Goal: Find contact information: Find contact information

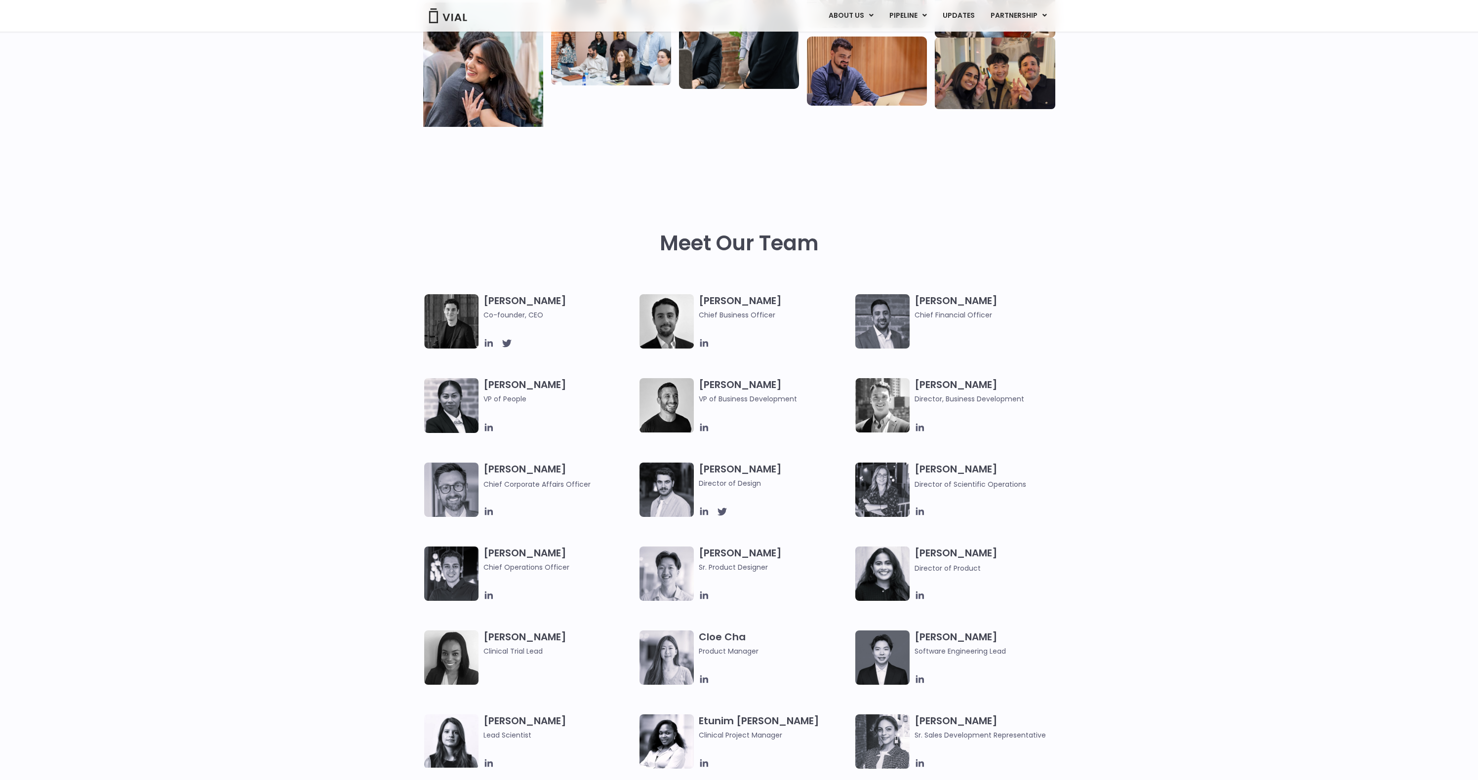
scroll to position [484, 0]
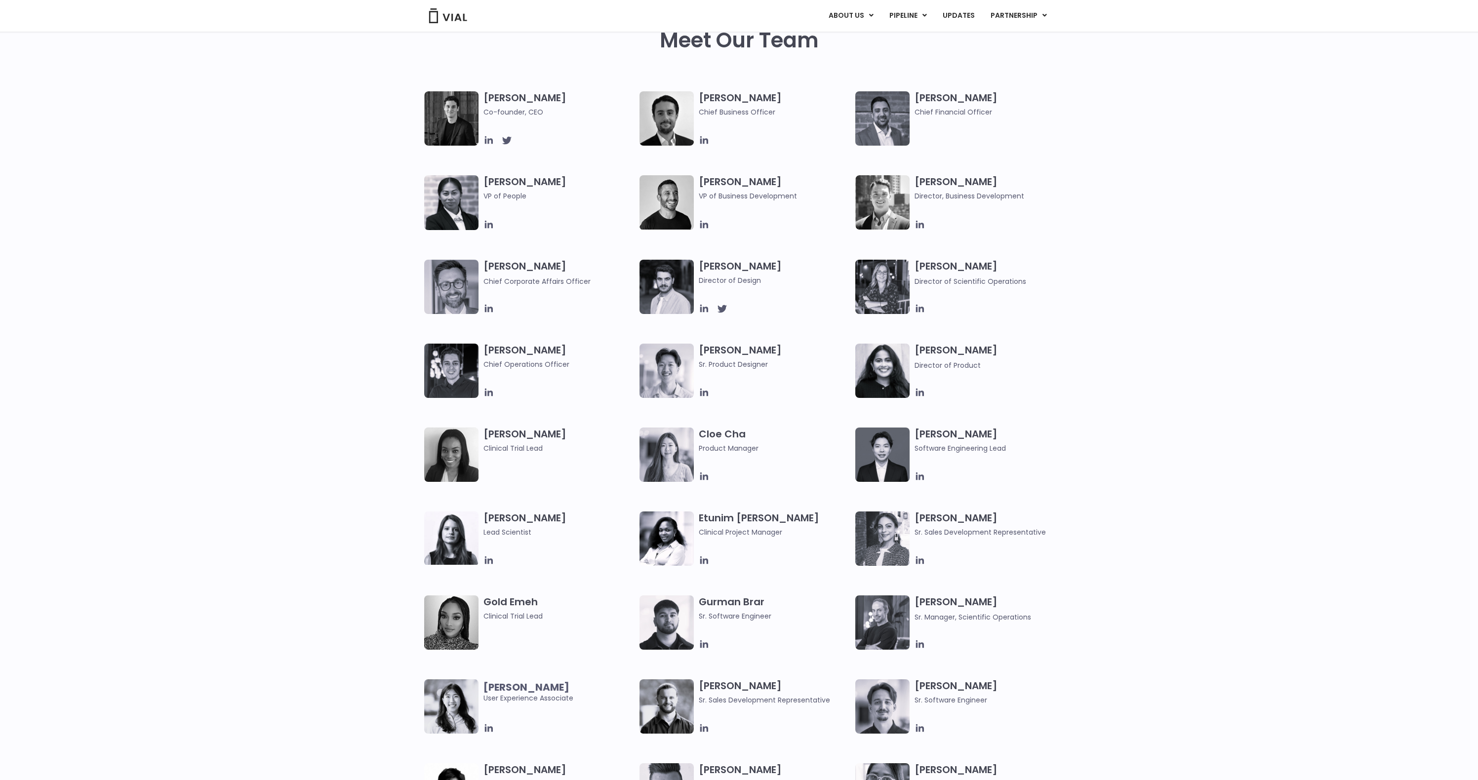
click at [275, 310] on div "Simon Burns Co-founder, CEO Max James Chief Business Officer Samir Meghji Chief…" at bounding box center [739, 301] width 1478 height 420
click at [300, 314] on div "Simon Burns Co-founder, CEO Max James Chief Business Officer Samir Meghji Chief…" at bounding box center [739, 301] width 1478 height 420
click at [803, 70] on div "Meet Our Team" at bounding box center [739, 60] width 159 height 63
click at [259, 266] on div "[PERSON_NAME] Co-founder, CEO [PERSON_NAME] Chief Business Officer [PERSON_NAME…" at bounding box center [739, 301] width 1478 height 420
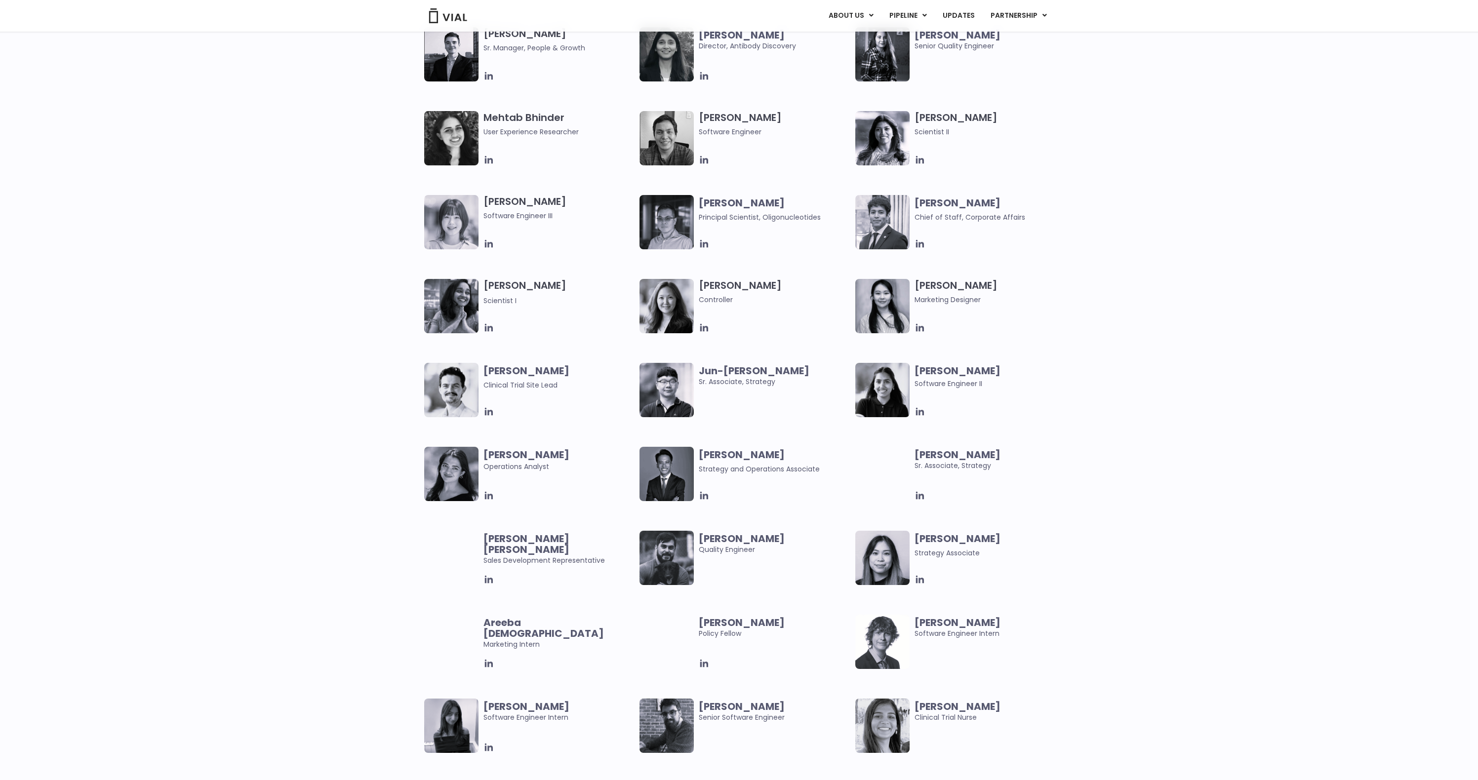
scroll to position [2113, 0]
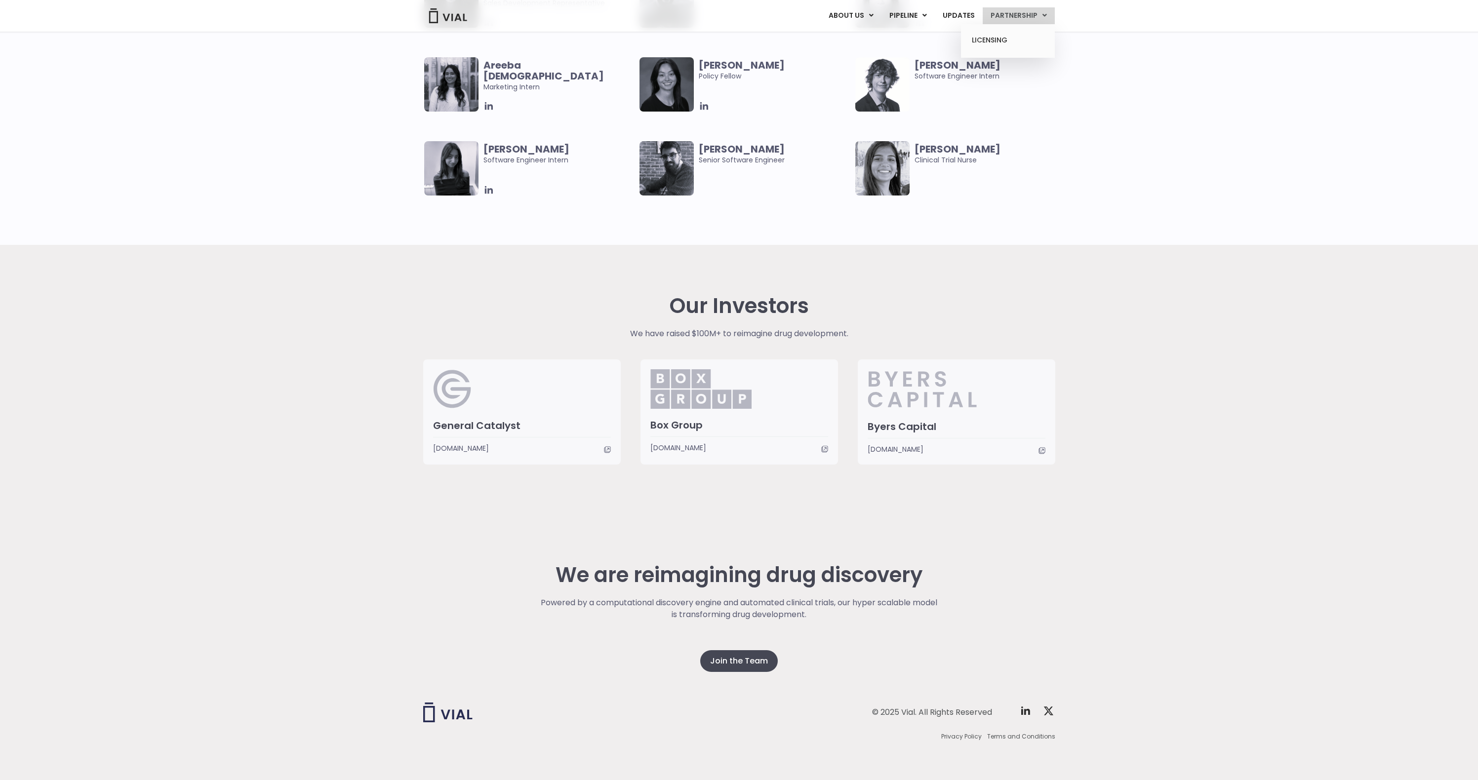
click at [1024, 29] on ul "LICENSING" at bounding box center [1008, 41] width 94 height 34
click at [979, 43] on link "LICENSING" at bounding box center [1007, 41] width 86 height 16
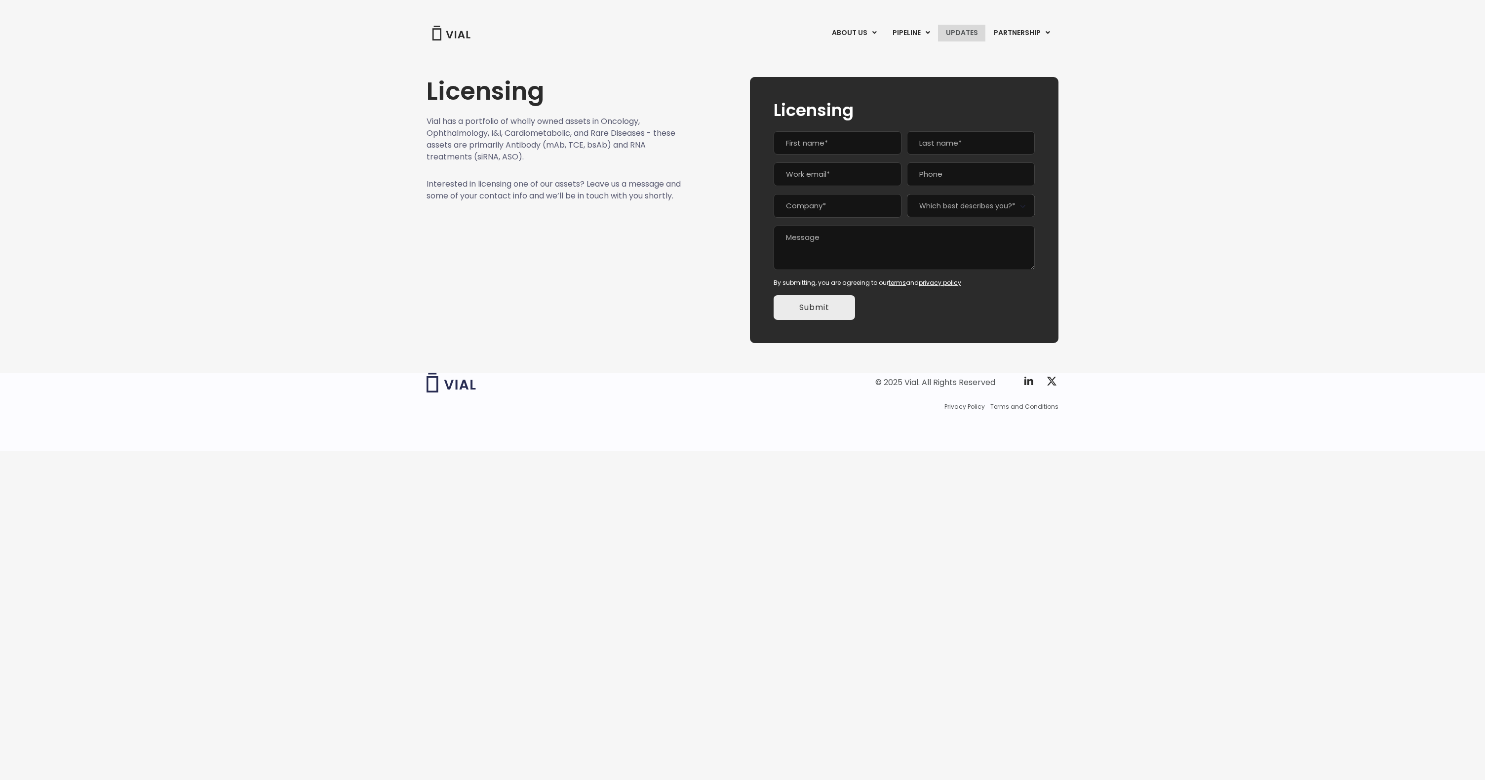
click at [973, 31] on link "UPDATES" at bounding box center [961, 33] width 47 height 17
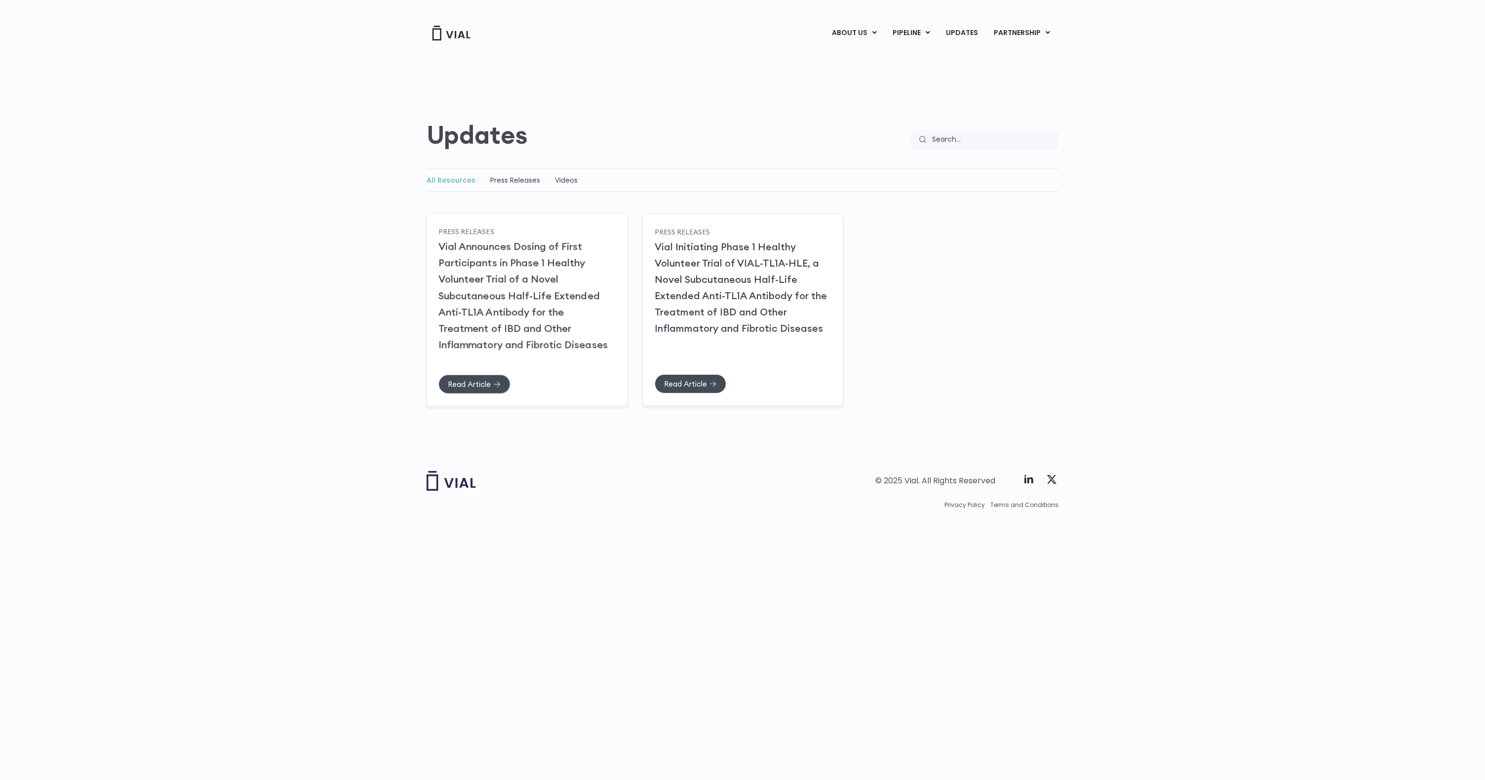
click at [482, 321] on link "Vial Announces Dosing of First Participants in Phase 1 Healthy Volunteer Trial …" at bounding box center [522, 295] width 169 height 111
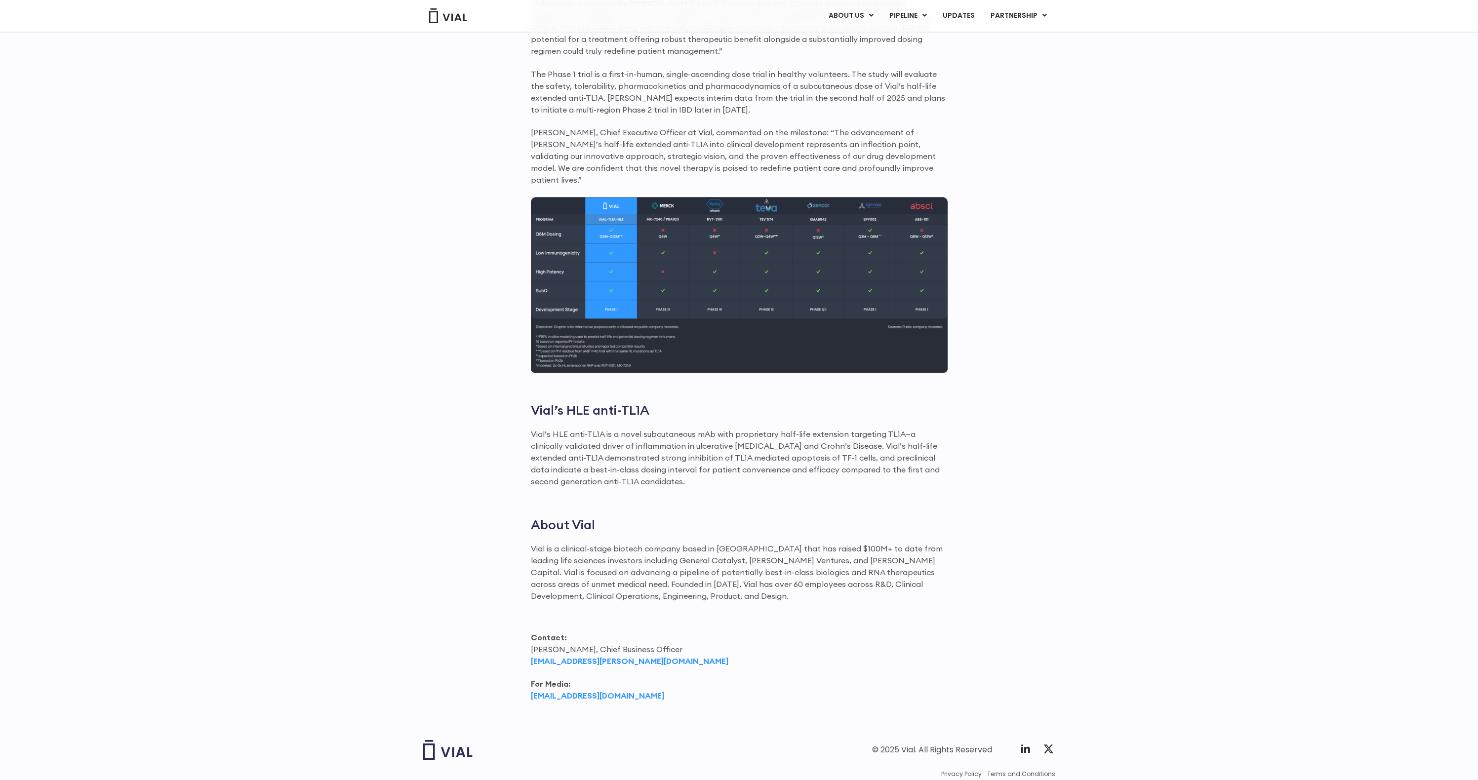
scroll to position [880, 0]
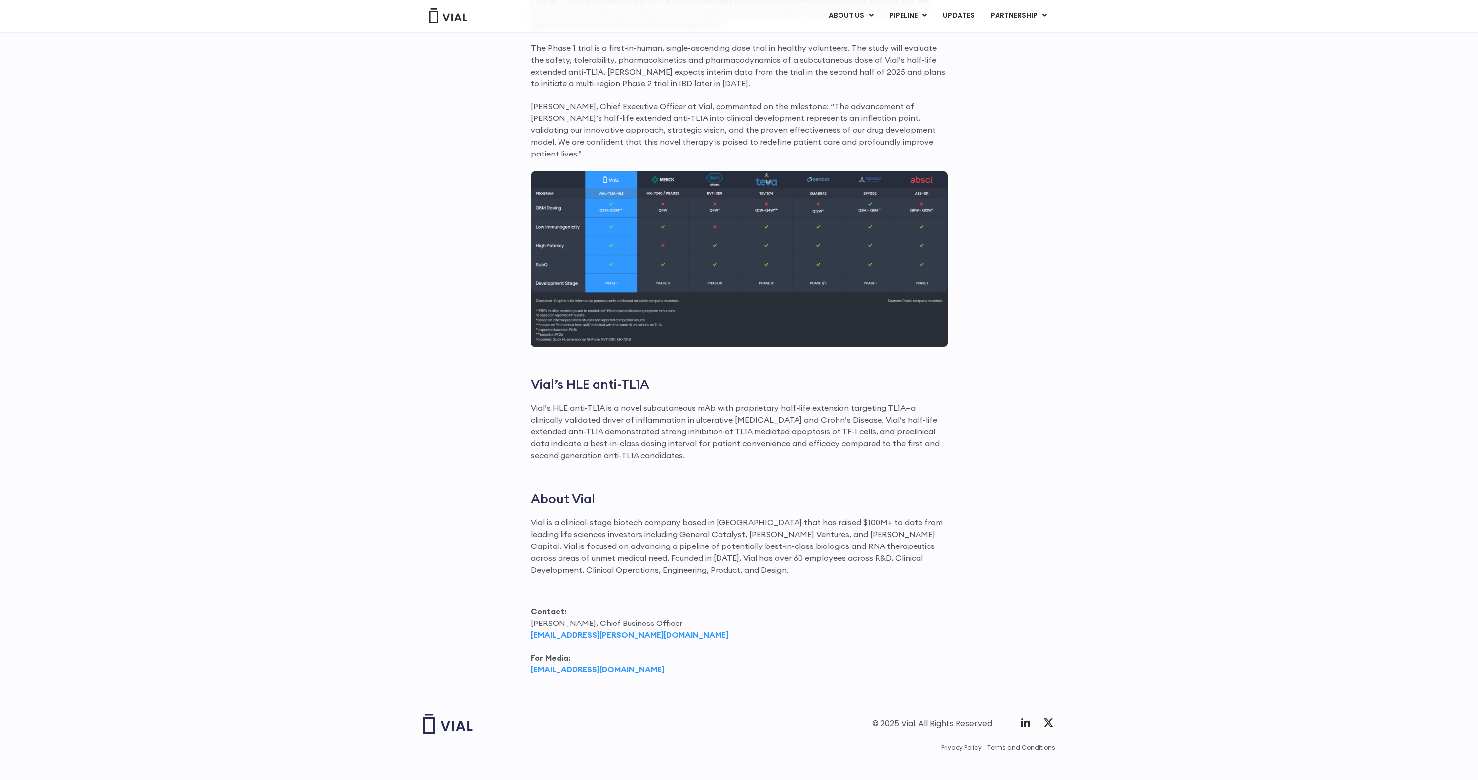
drag, startPoint x: 625, startPoint y: 625, endPoint x: 504, endPoint y: 624, distance: 120.5
click at [504, 624] on div "First-in-human dosing has successfully commenced with healthy volunteers Primar…" at bounding box center [739, 237] width 632 height 900
copy strong "[EMAIL_ADDRESS][PERSON_NAME][DOMAIN_NAME]"
click at [434, 593] on div "First-in-human dosing has successfully commenced with healthy volunteers Primar…" at bounding box center [739, 237] width 632 height 900
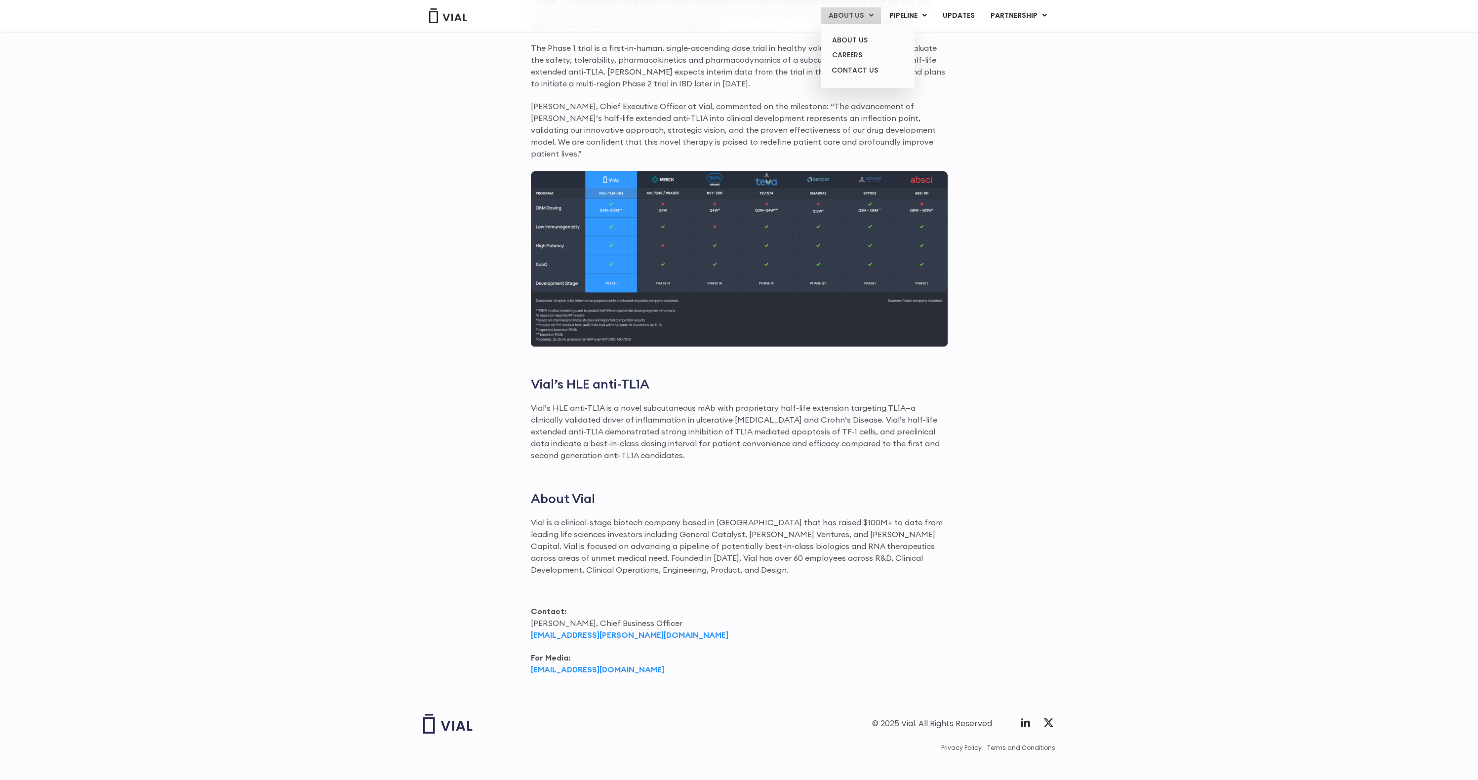
click at [851, 17] on link "ABOUT US" at bounding box center [851, 15] width 60 height 17
click at [853, 40] on link "ABOUT US" at bounding box center [867, 40] width 86 height 15
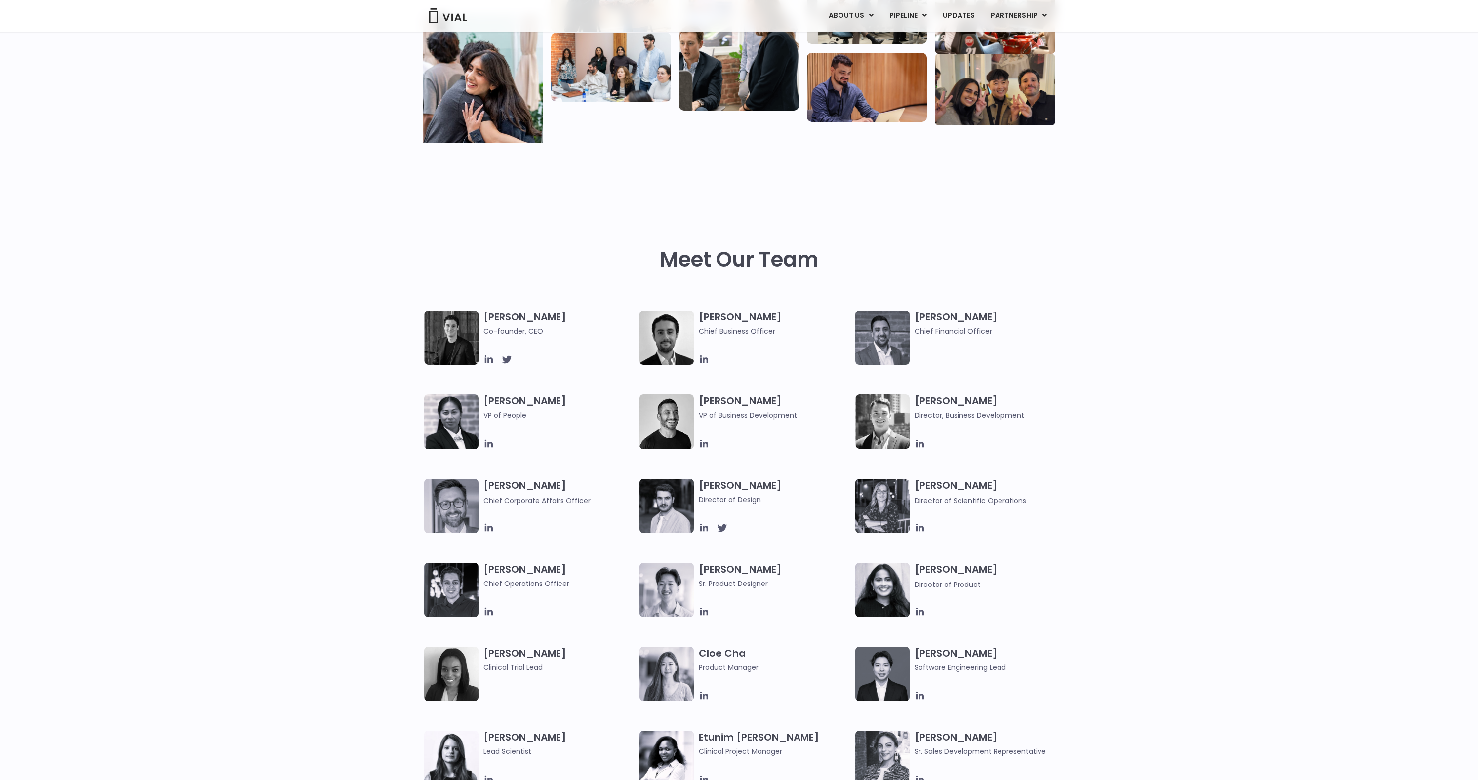
scroll to position [373, 0]
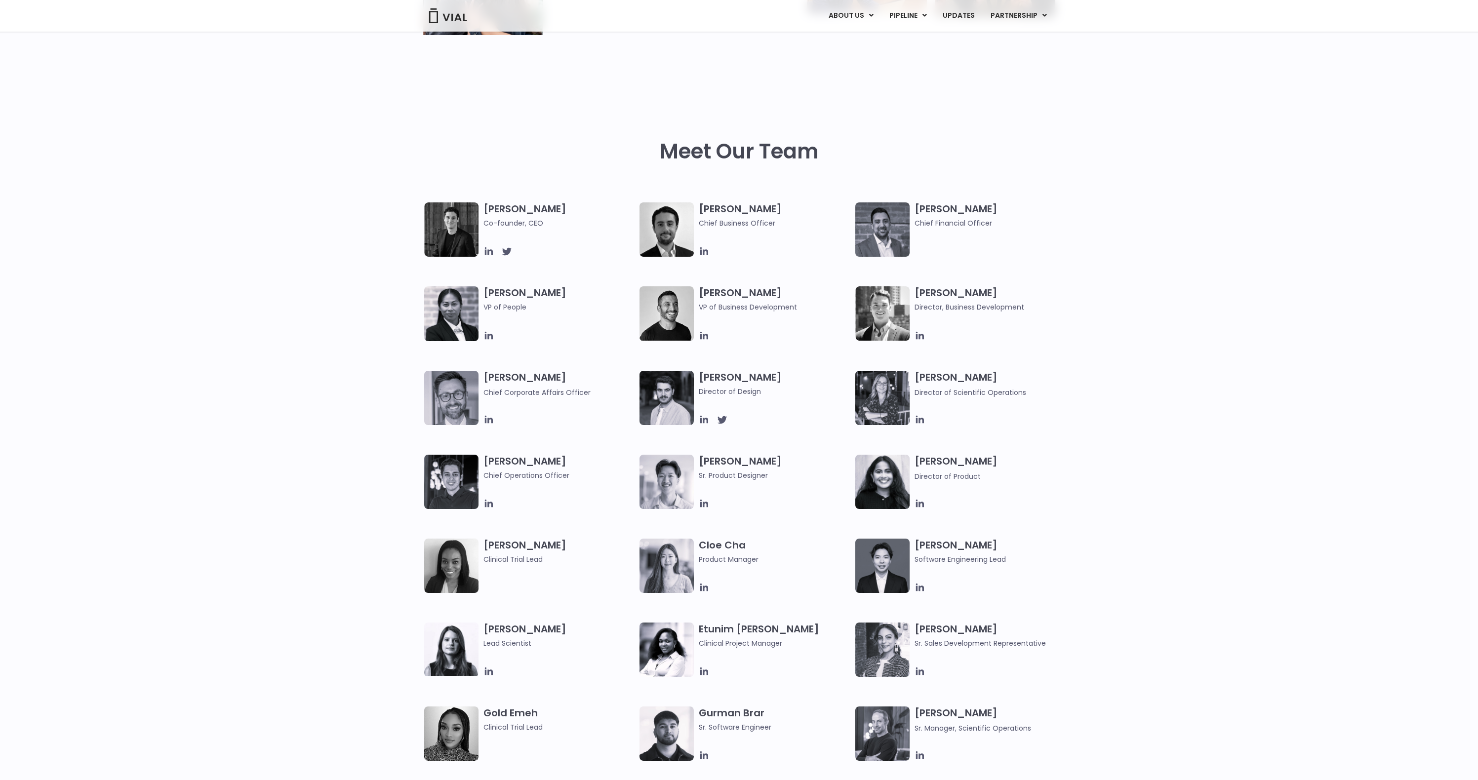
drag, startPoint x: 595, startPoint y: 478, endPoint x: 483, endPoint y: 477, distance: 112.1
click at [483, 477] on span "Chief Operations Officer" at bounding box center [559, 475] width 152 height 11
click at [486, 476] on span "Chief Operations Officer" at bounding box center [559, 475] width 152 height 11
drag, startPoint x: 486, startPoint y: 476, endPoint x: 554, endPoint y: 475, distance: 68.1
click at [554, 475] on span "Chief Operations Officer" at bounding box center [559, 475] width 152 height 11
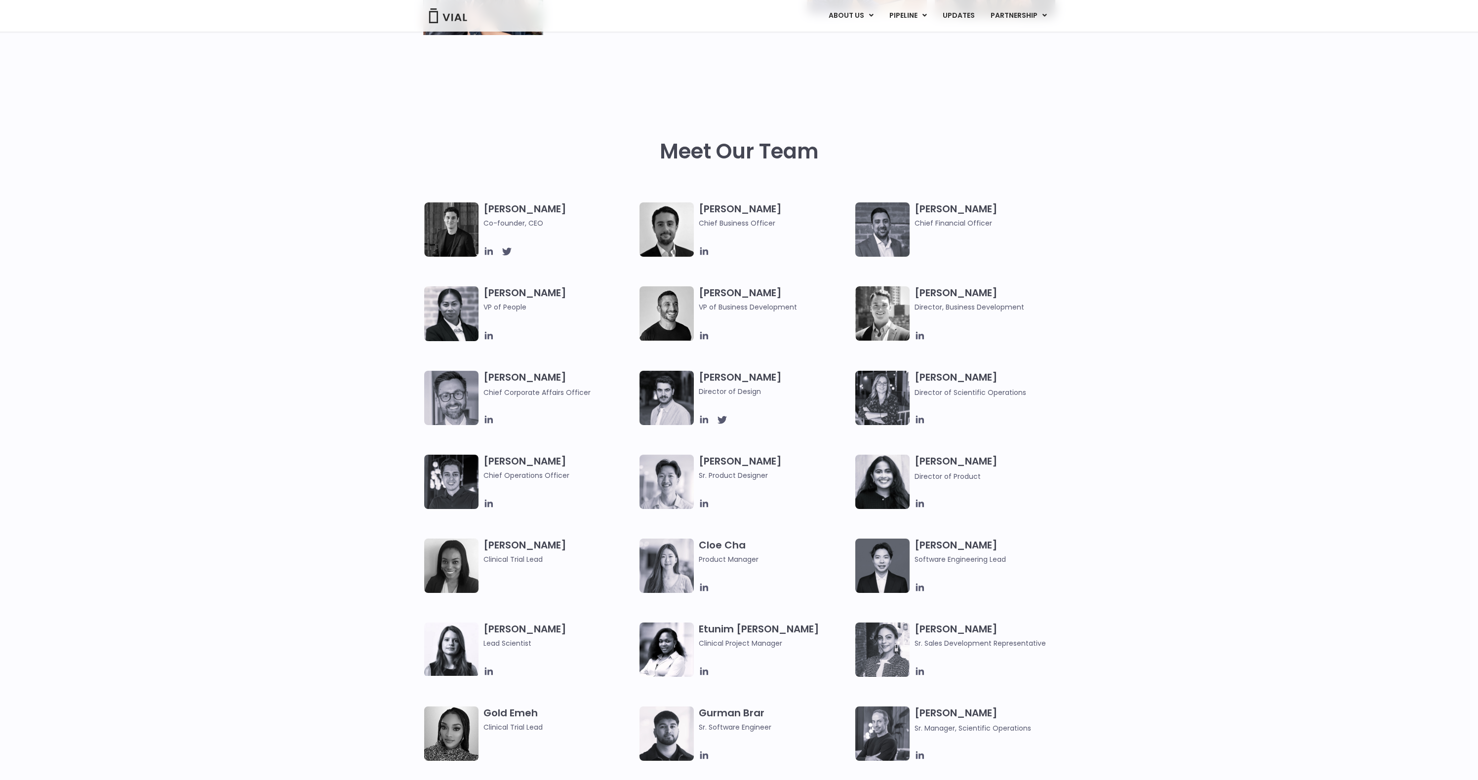
click at [302, 453] on div "[PERSON_NAME] Co-founder, CEO [PERSON_NAME] Chief Business Officer [PERSON_NAME…" at bounding box center [739, 412] width 1478 height 420
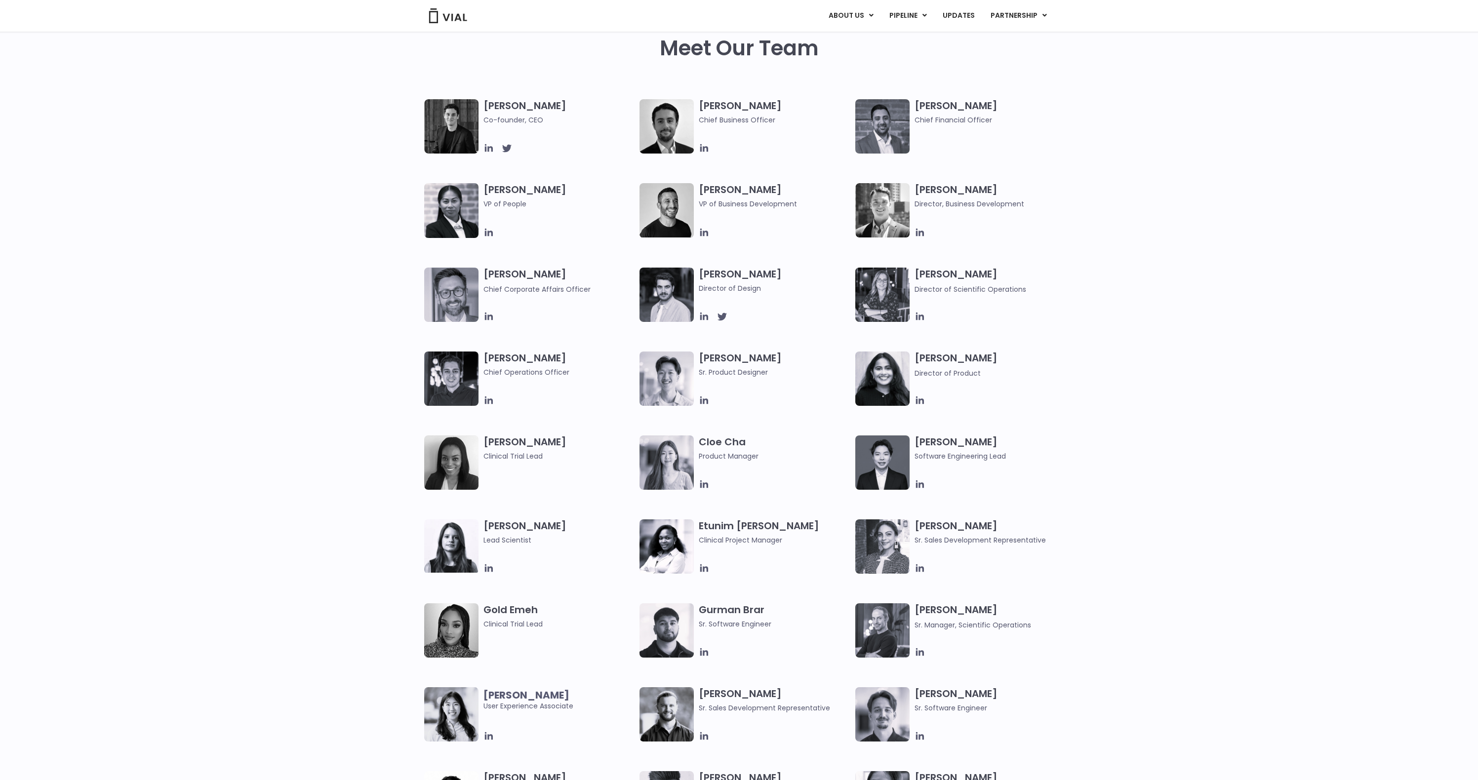
scroll to position [527, 0]
